Goal: Check status: Check status

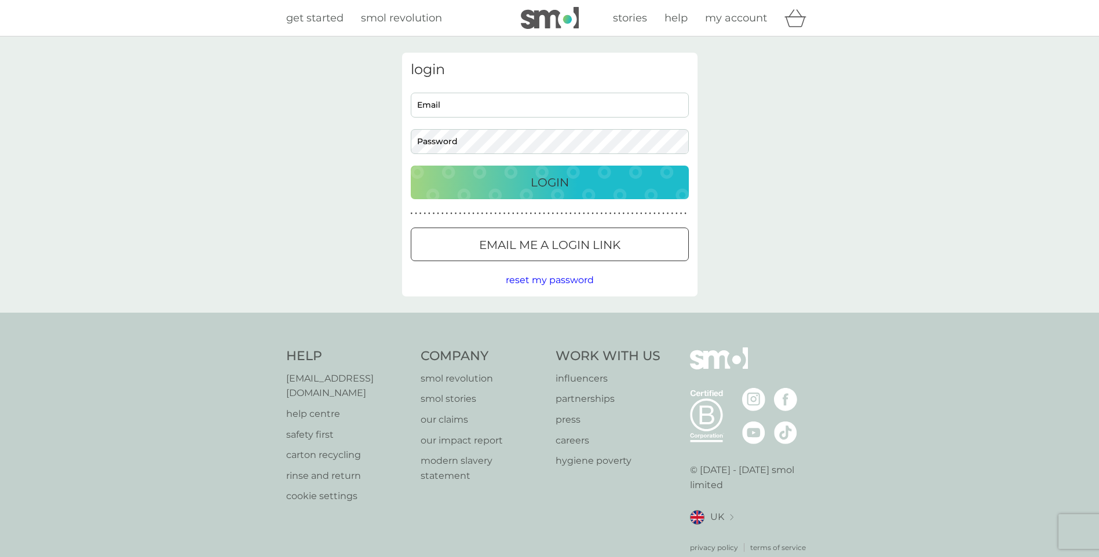
type input "[PERSON_NAME][EMAIL_ADDRESS][DOMAIN_NAME]"
click at [547, 185] on p "Login" at bounding box center [550, 182] width 38 height 19
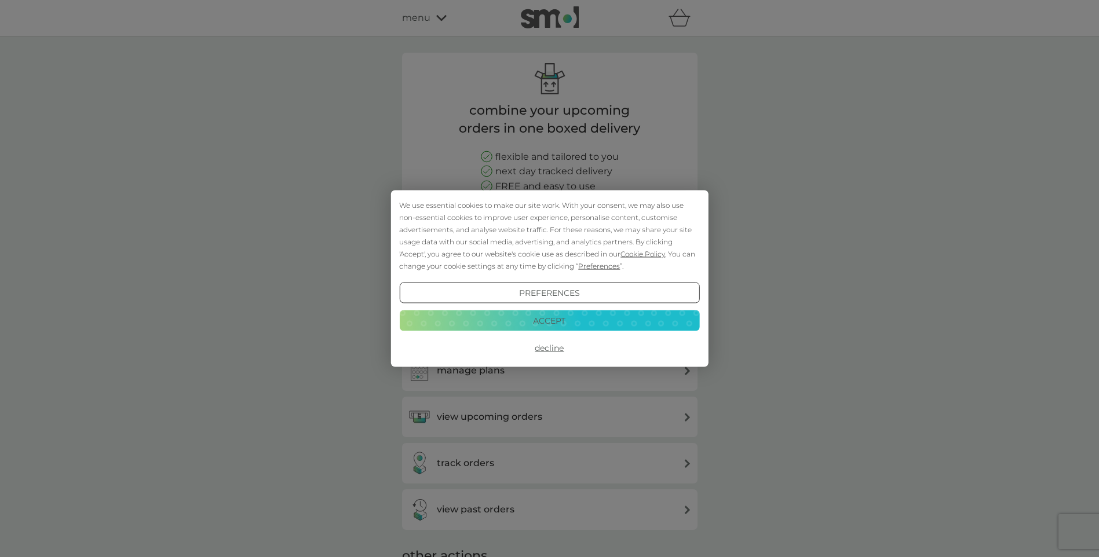
click at [537, 322] on button "Accept" at bounding box center [549, 320] width 300 height 21
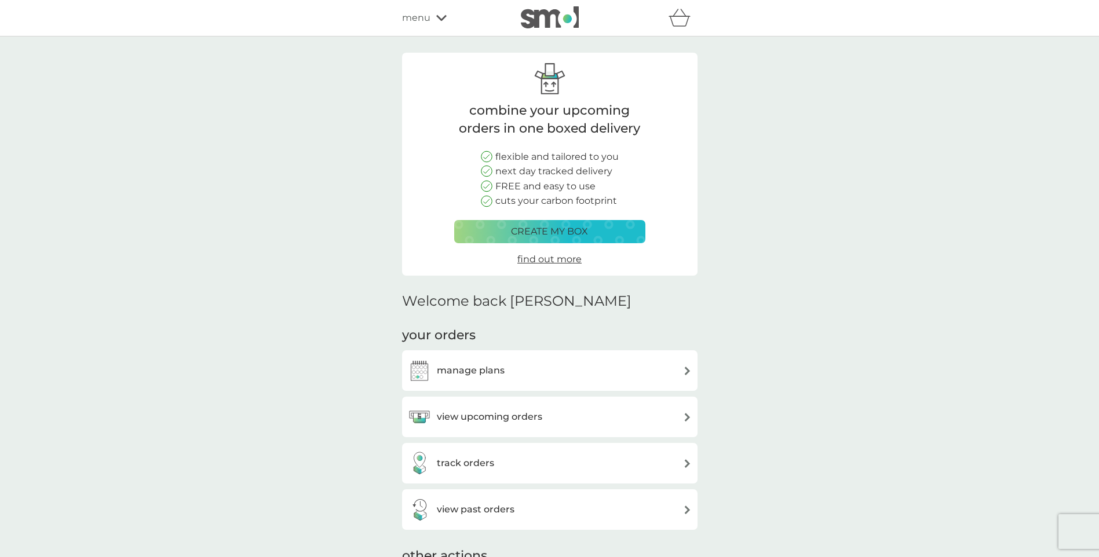
click at [450, 414] on h3 "view upcoming orders" at bounding box center [489, 417] width 105 height 15
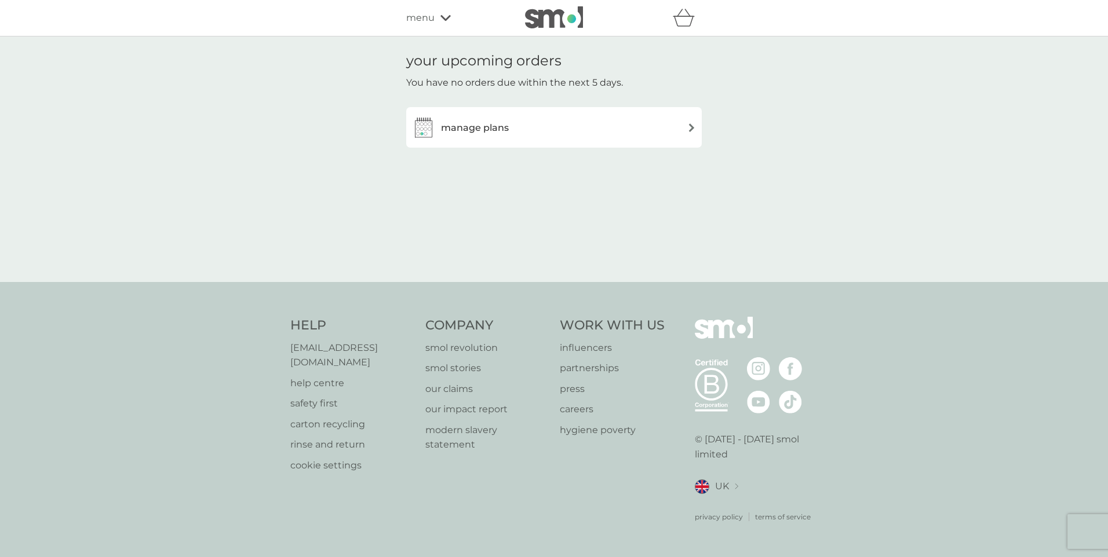
click at [690, 123] on img at bounding box center [691, 127] width 9 height 9
